Goal: Transaction & Acquisition: Purchase product/service

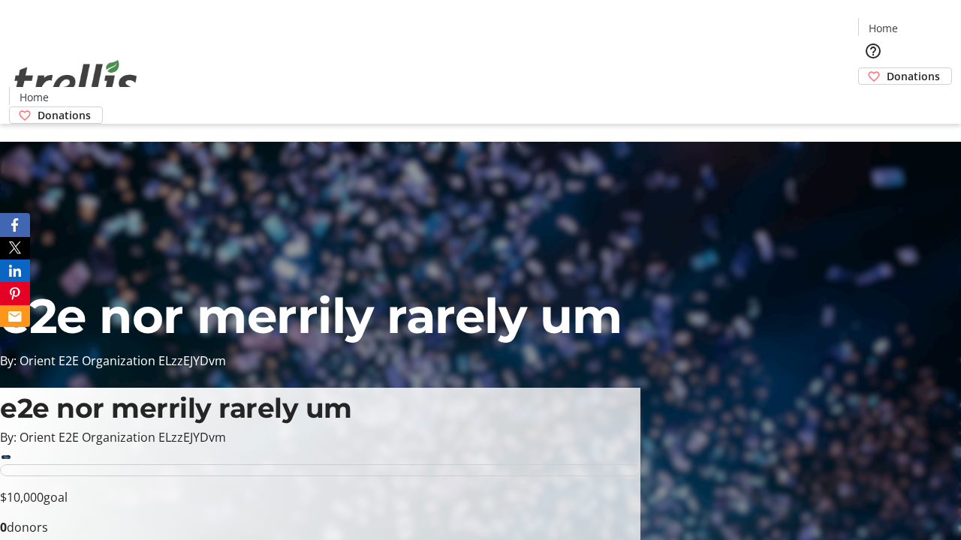
click at [887, 68] on span "Donations" at bounding box center [913, 76] width 53 height 16
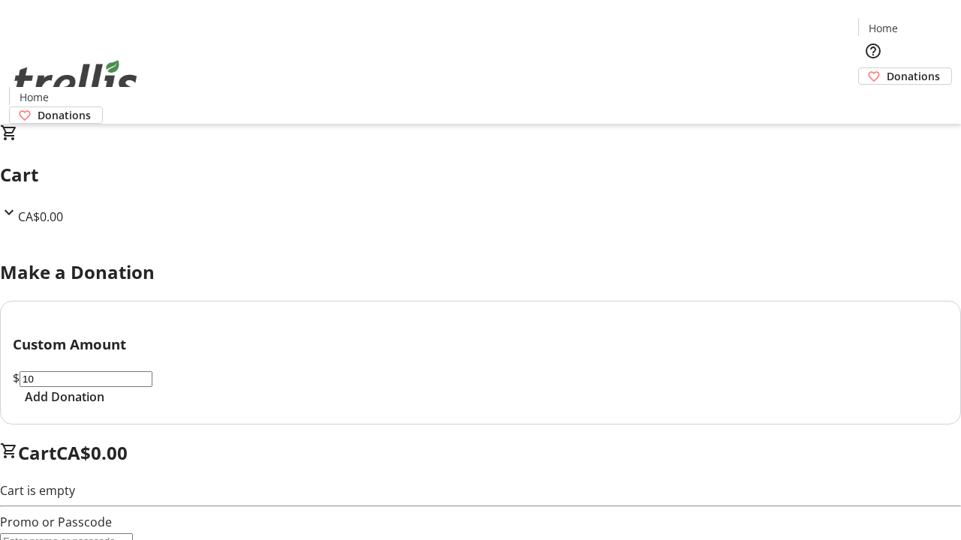
click at [104, 406] on span "Add Donation" at bounding box center [65, 397] width 80 height 18
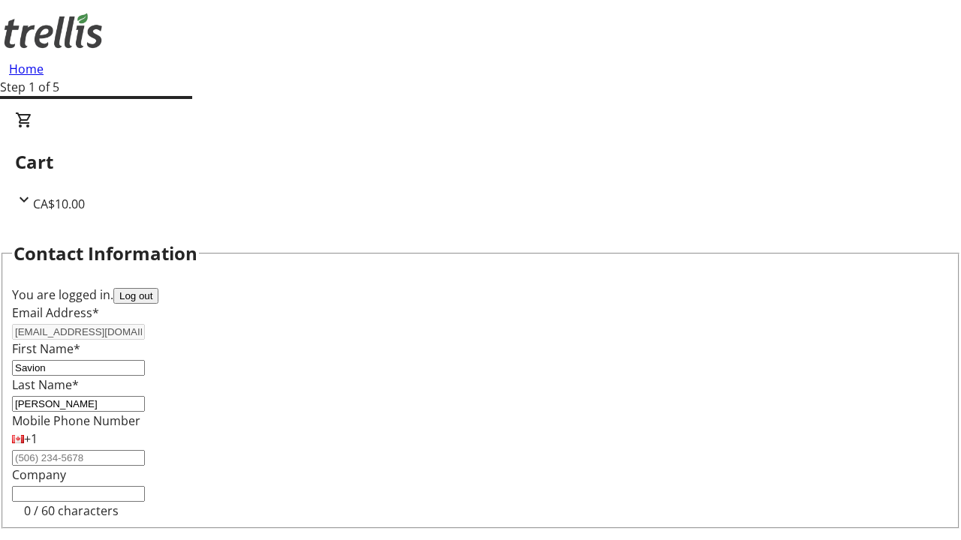
select select "CA"
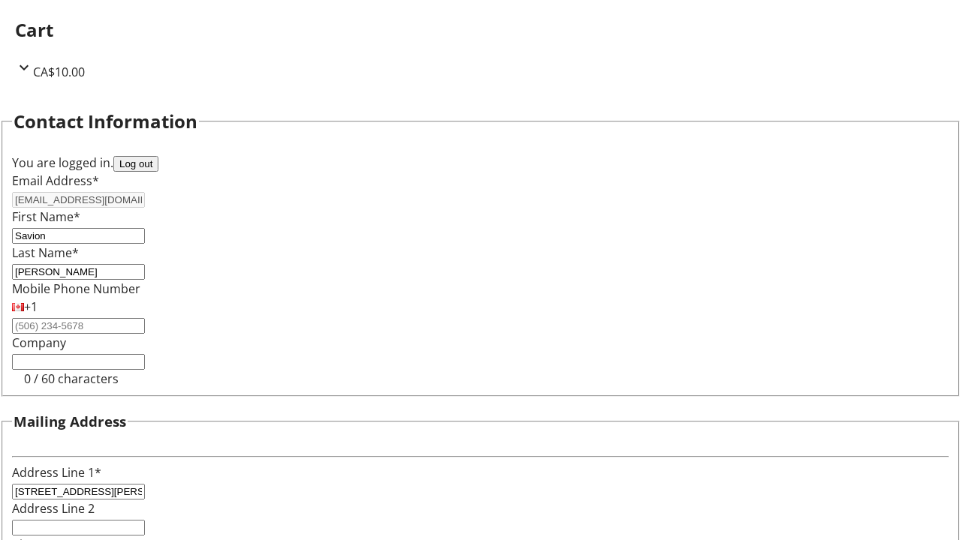
select select "BC"
type input "Kelowna"
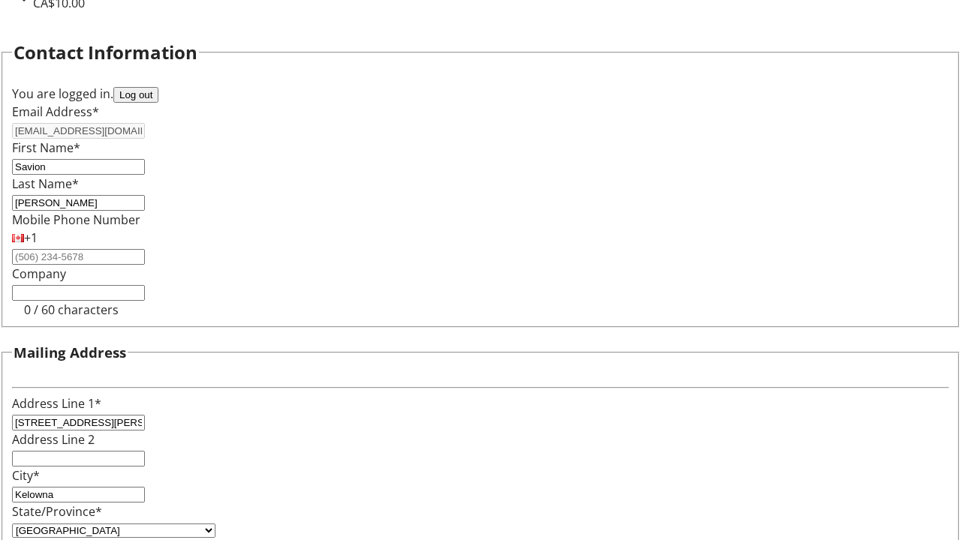
type input "V1Y 0C2"
